Goal: Information Seeking & Learning: Find specific fact

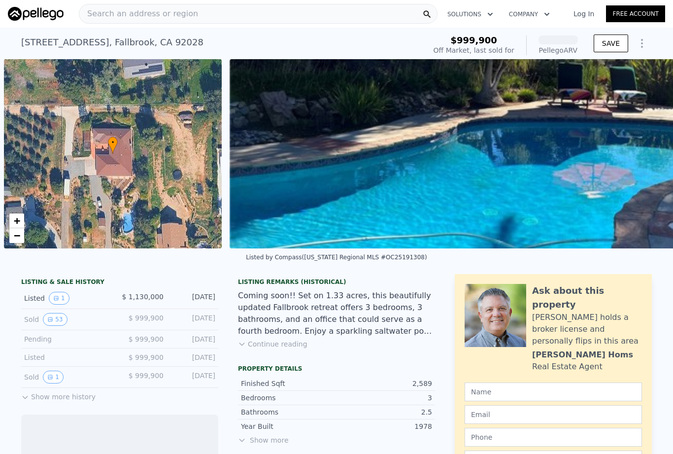
scroll to position [0, 4]
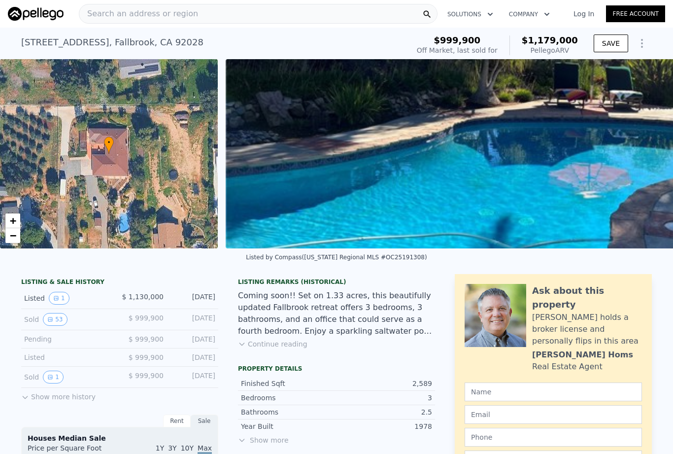
click at [122, 21] on div "Search an address or region" at bounding box center [138, 13] width 119 height 19
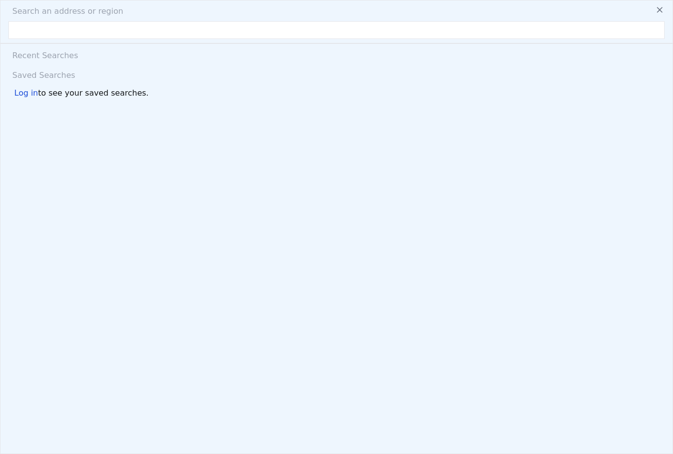
type input "[STREET_ADDRESS]"
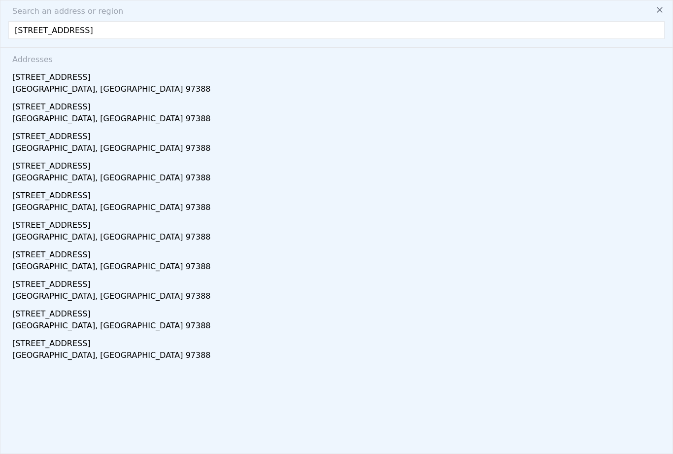
click at [36, 76] on div "[STREET_ADDRESS]" at bounding box center [338, 75] width 652 height 16
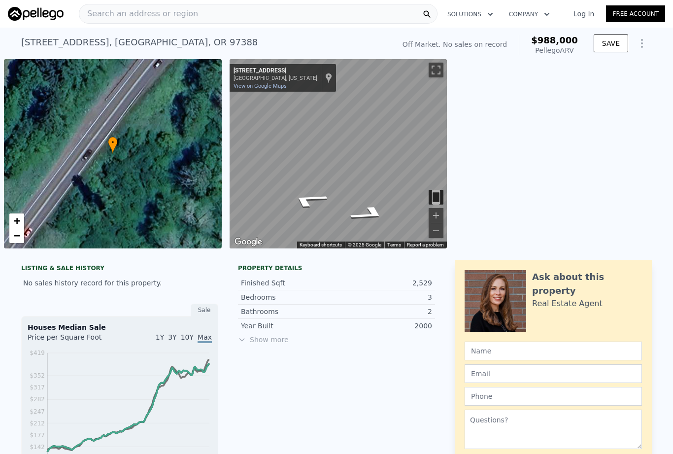
click at [107, 17] on span "Search an address or region" at bounding box center [138, 14] width 119 height 12
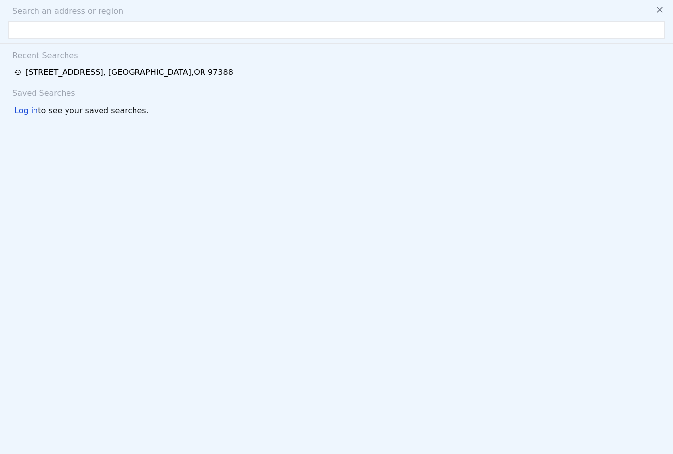
click at [102, 14] on span "Search an address or region" at bounding box center [63, 11] width 119 height 12
click at [22, 28] on input "text" at bounding box center [336, 30] width 656 height 18
paste input "26 N Bay Rdg, Gleneden Beach, OR 97388"
type input "26 N Bay Rdg, Gleneden Beach, OR 97388"
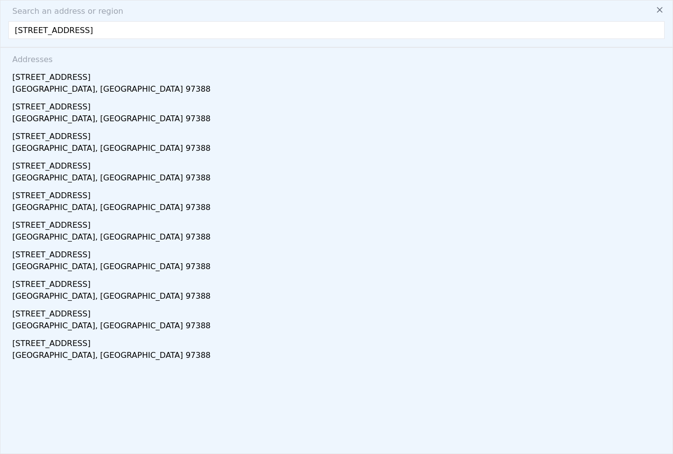
click at [32, 167] on div "26 N Bay Rdg" at bounding box center [338, 164] width 652 height 16
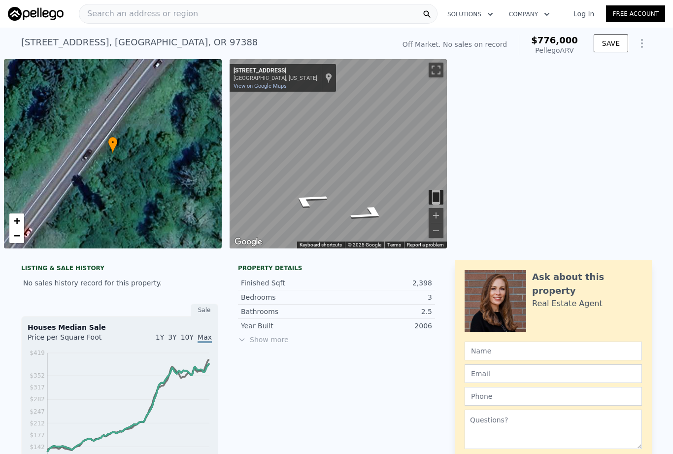
click at [108, 13] on span "Search an address or region" at bounding box center [138, 14] width 119 height 12
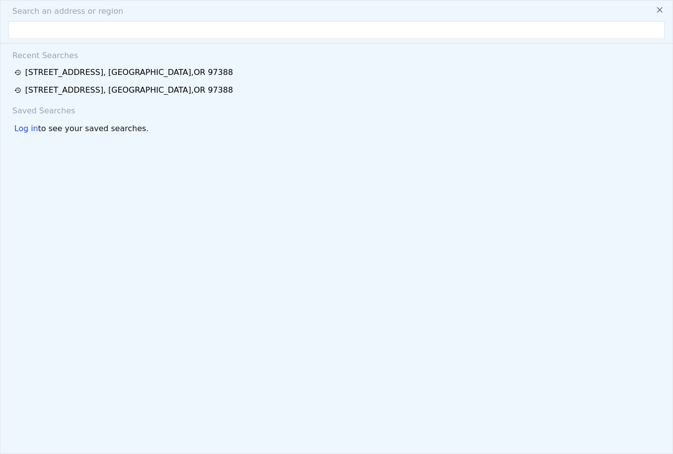
click at [37, 72] on div "26 N Bay Rdg , Lincoln County , OR 97388" at bounding box center [129, 73] width 208 height 12
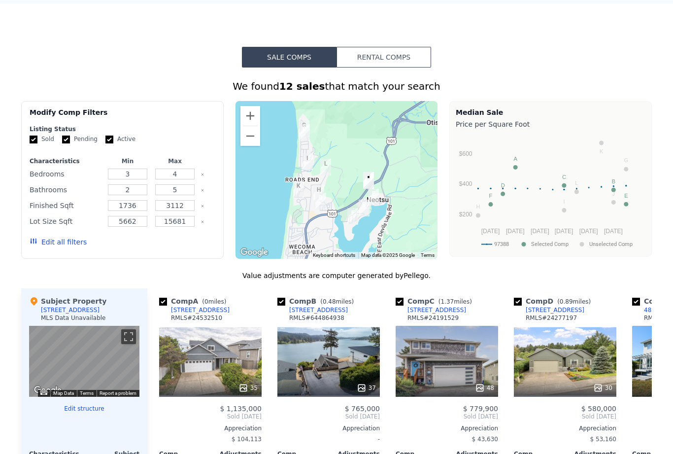
scroll to position [684, 0]
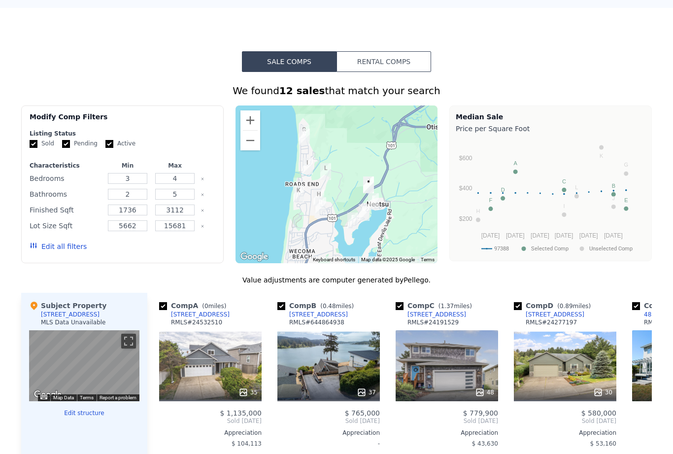
click at [0, 19] on div "Sale Comps Rental Comps We found 12 sales that match your search Filters Map Pr…" at bounding box center [336, 339] width 673 height 663
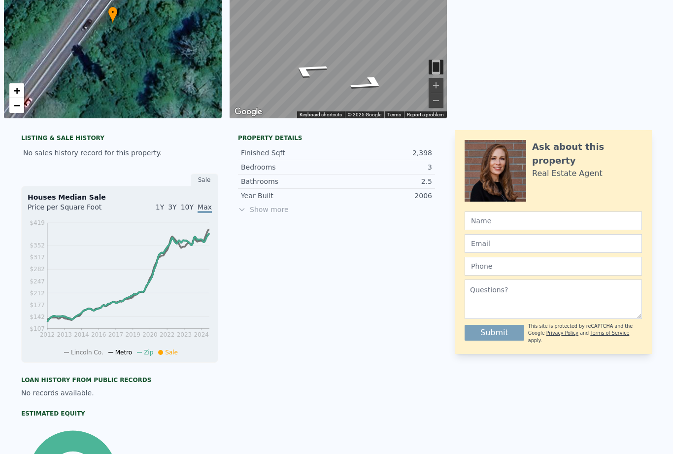
scroll to position [128, 0]
